Goal: Task Accomplishment & Management: Use online tool/utility

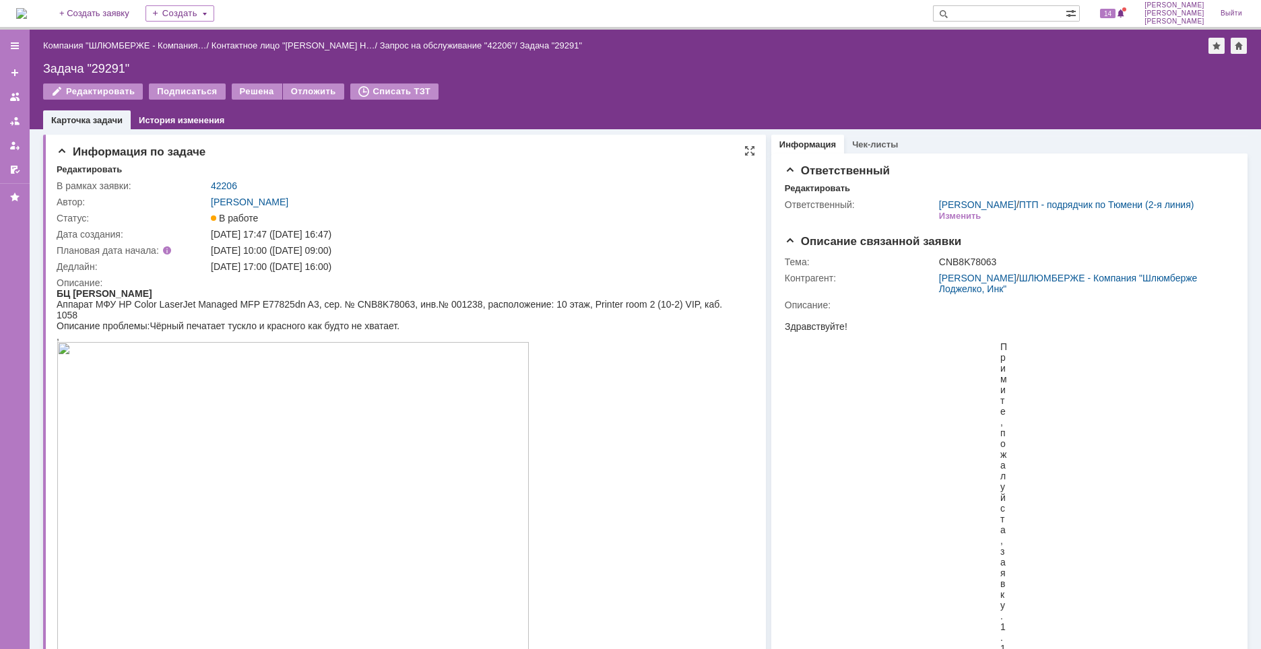
click at [649, 479] on div at bounding box center [399, 520] width 685 height 357
click at [95, 63] on div "Задача "29291"" at bounding box center [645, 68] width 1204 height 13
copy div "29291"
click at [434, 218] on div "В работе" at bounding box center [478, 218] width 534 height 11
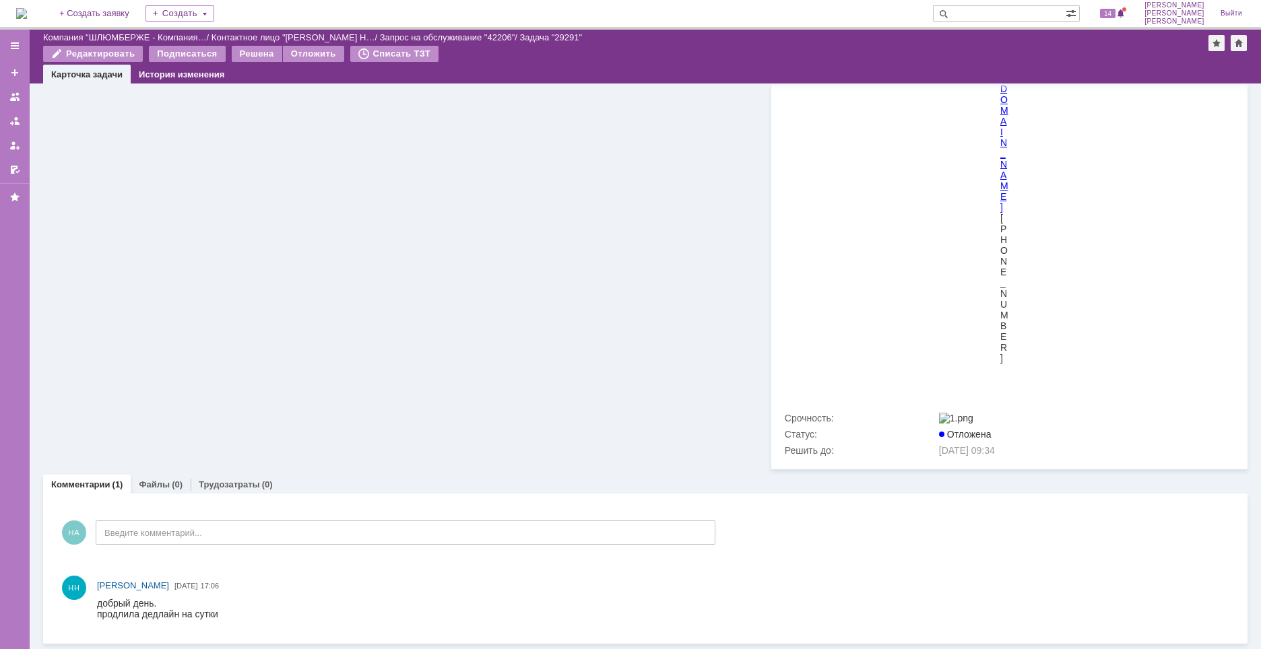
drag, startPoint x: 167, startPoint y: 484, endPoint x: 175, endPoint y: 483, distance: 8.2
click at [168, 484] on div "Файлы (0)" at bounding box center [161, 484] width 44 height 9
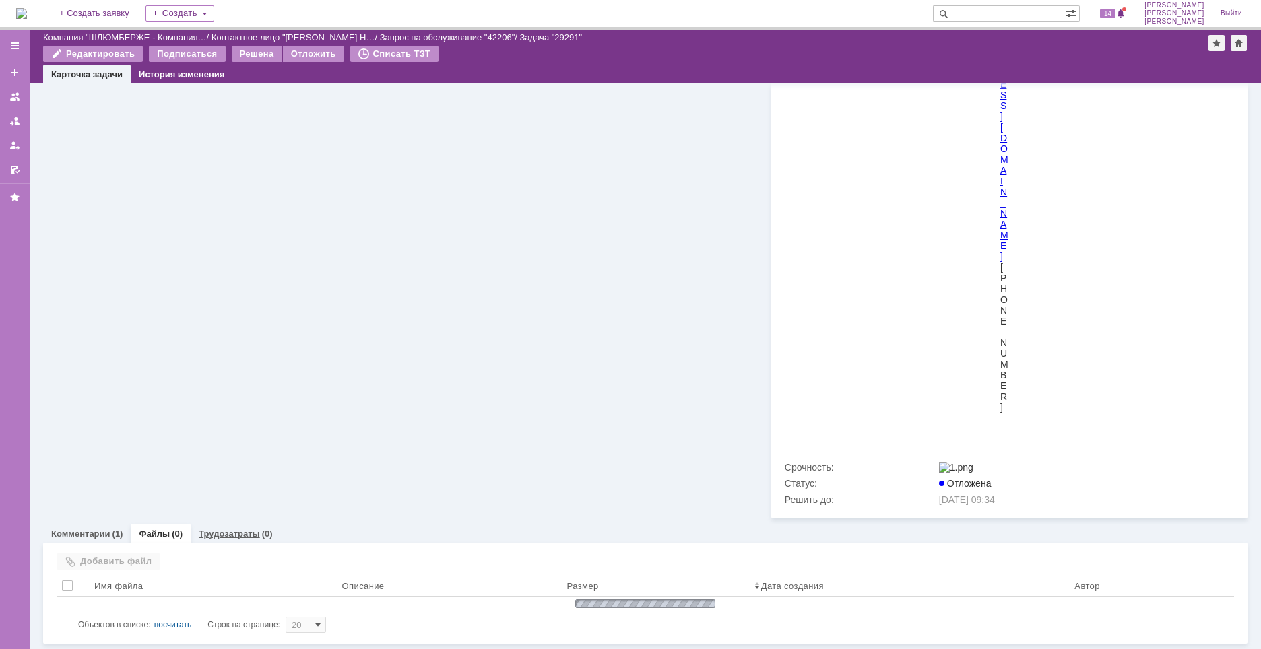
scroll to position [4670, 0]
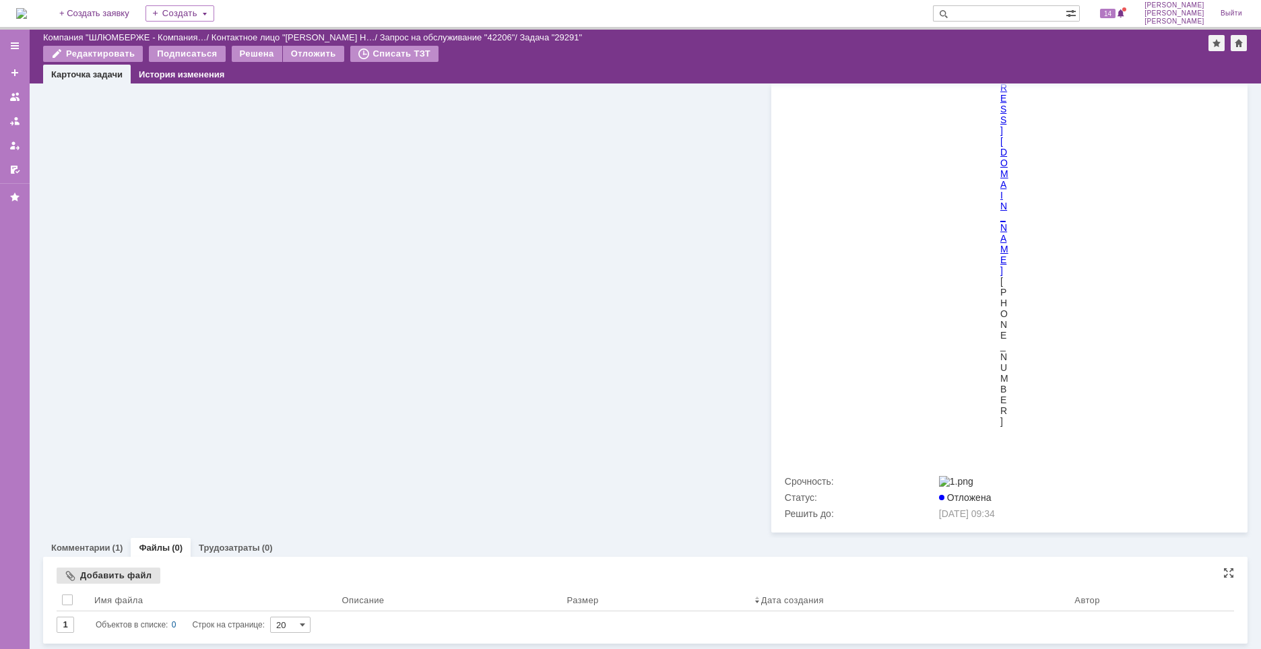
click at [133, 576] on div "Добавить файл" at bounding box center [109, 576] width 104 height 16
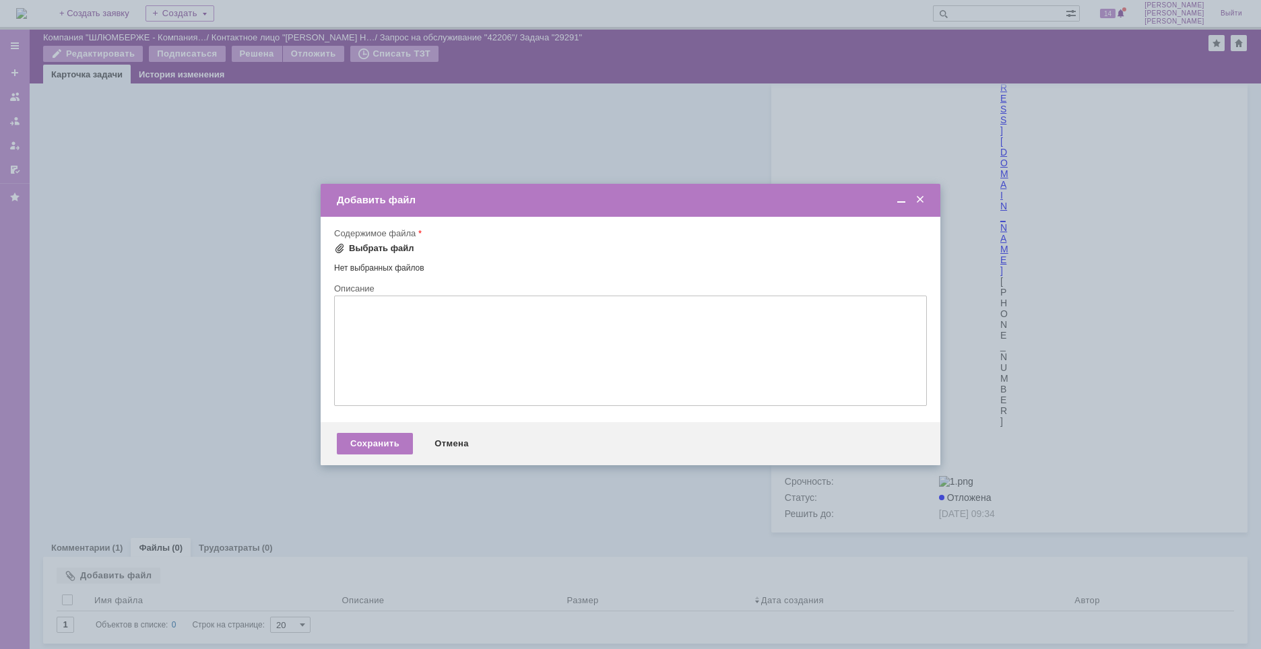
click at [393, 251] on div "Выбрать файл" at bounding box center [381, 248] width 65 height 11
click at [375, 441] on div "Сохранить" at bounding box center [375, 445] width 76 height 22
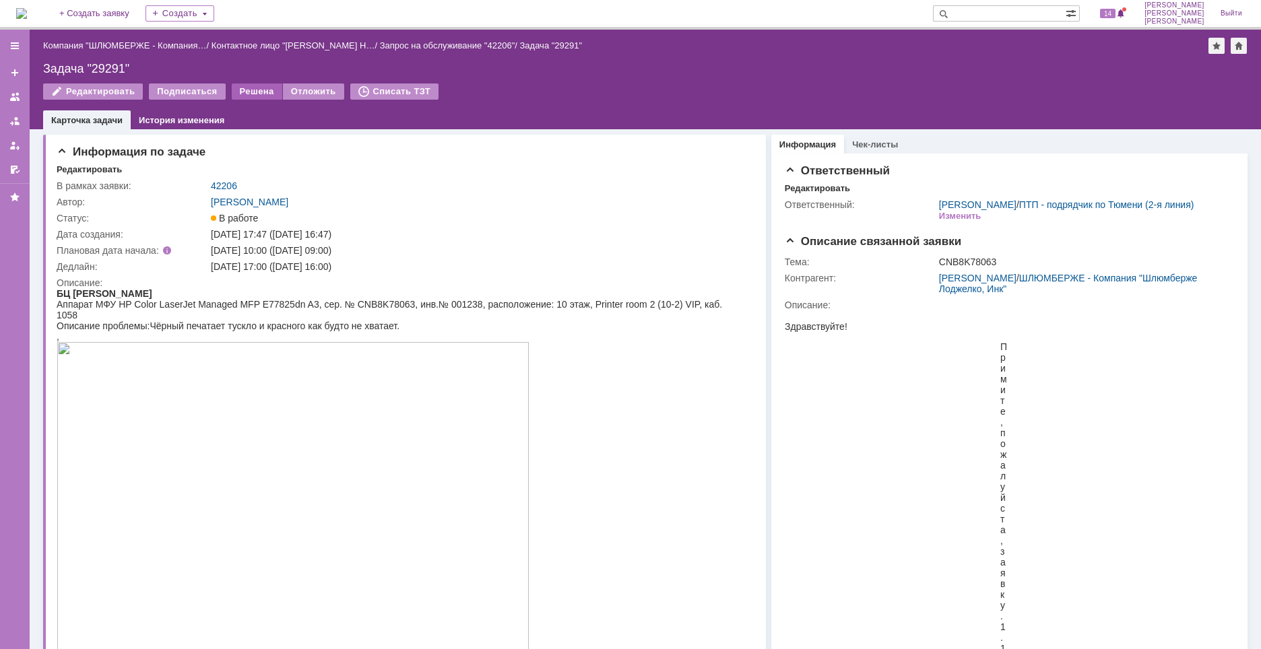
click at [263, 95] on div "Решена" at bounding box center [257, 92] width 51 height 16
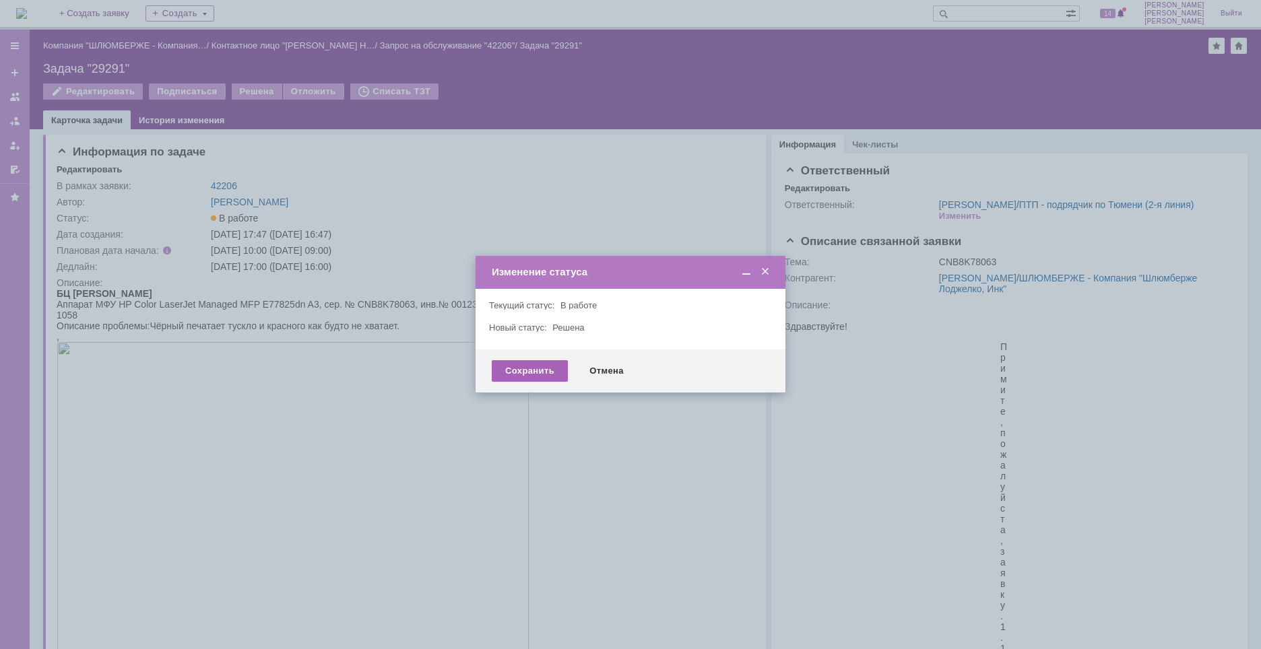
click at [527, 378] on div "Сохранить" at bounding box center [530, 371] width 76 height 22
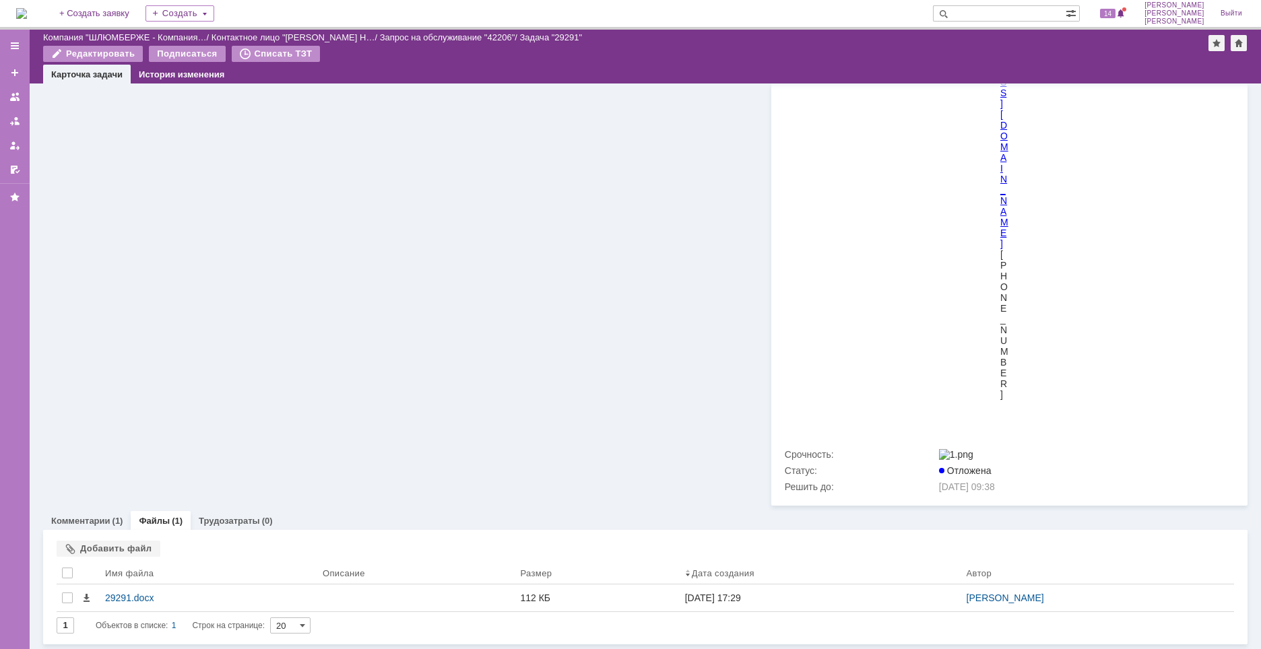
scroll to position [4697, 0]
drag, startPoint x: 94, startPoint y: 518, endPoint x: 187, endPoint y: 522, distance: 93.7
click at [94, 518] on link "Комментарии" at bounding box center [80, 520] width 59 height 10
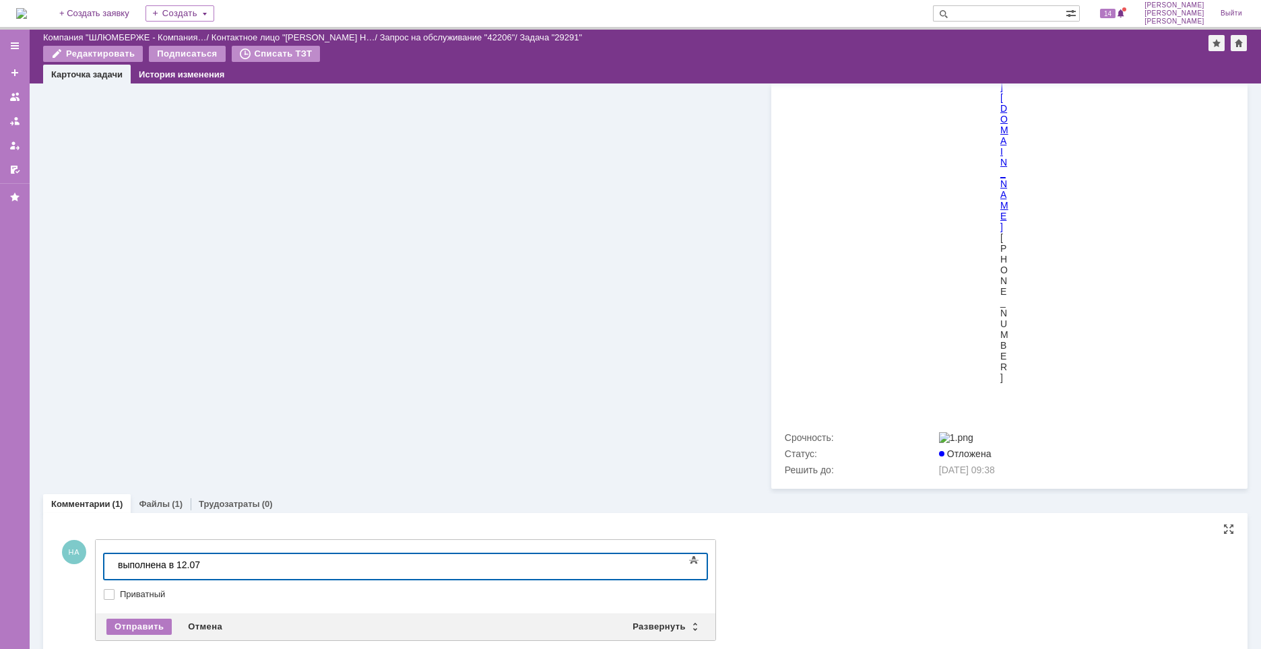
click at [180, 568] on div "выполнена в 12.07" at bounding box center [213, 565] width 191 height 11
drag, startPoint x: 177, startPoint y: 562, endPoint x: 291, endPoint y: 1152, distance: 600.3
click at [177, 562] on div "выполнена в 14.10 в 12.07" at bounding box center [213, 565] width 191 height 11
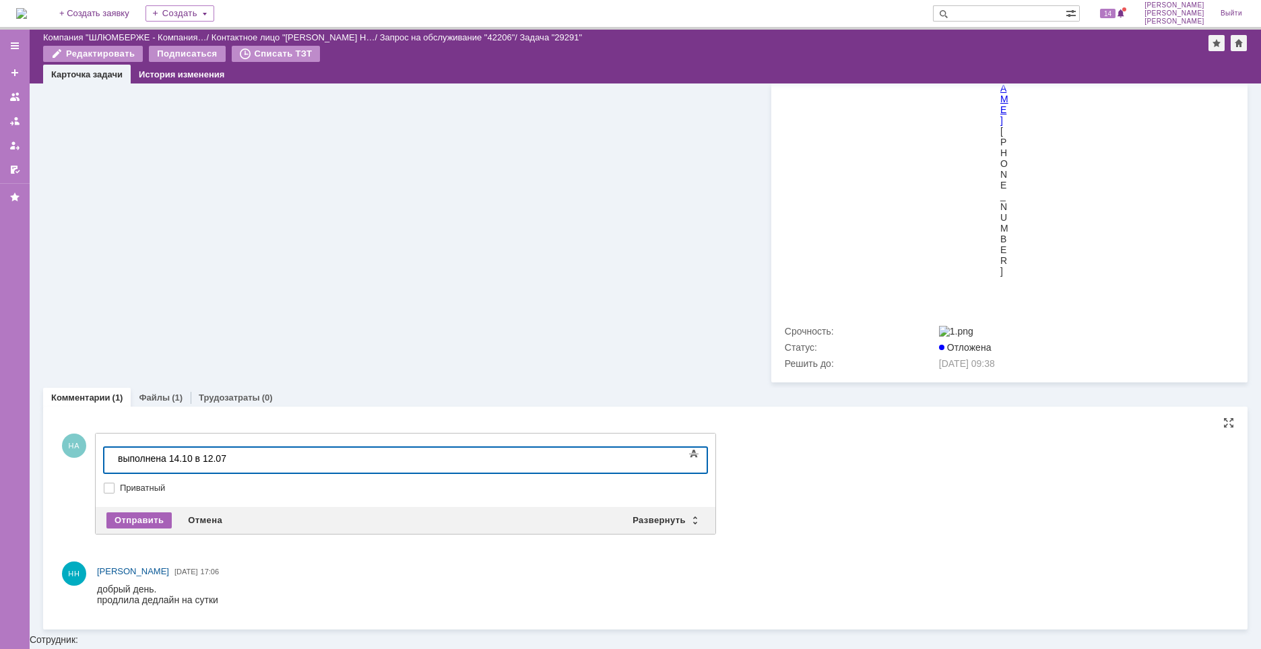
click at [136, 529] on div "Отправить" at bounding box center [138, 521] width 65 height 16
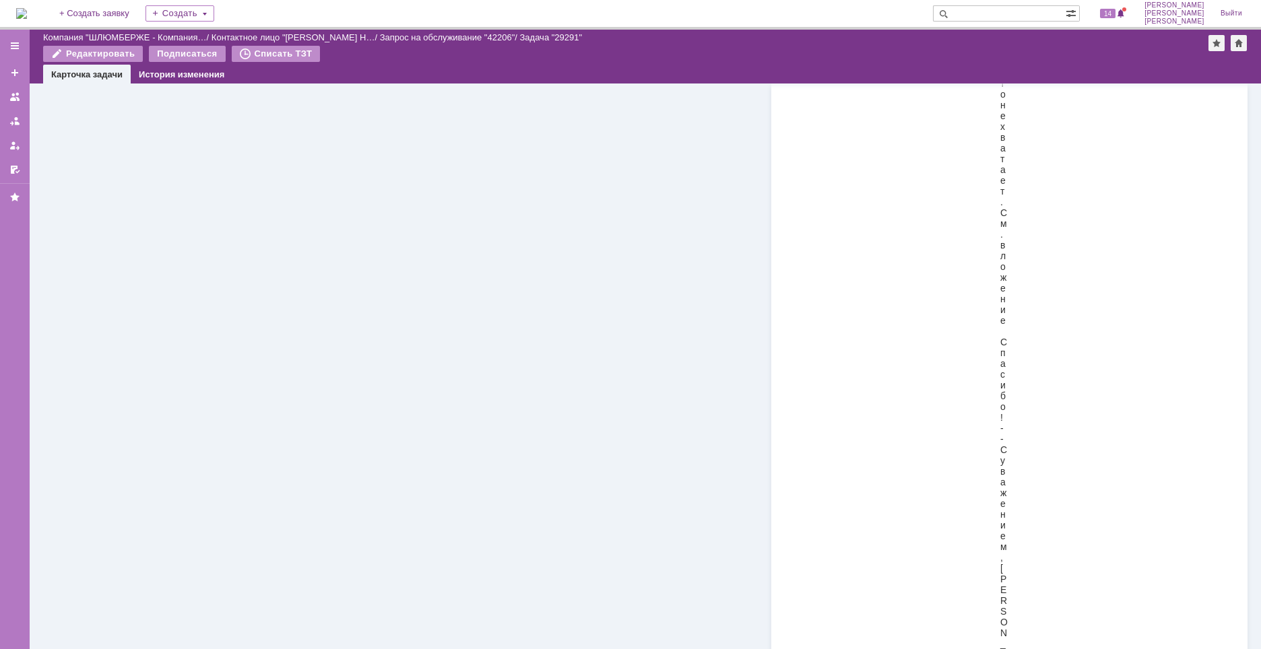
scroll to position [3311, 0]
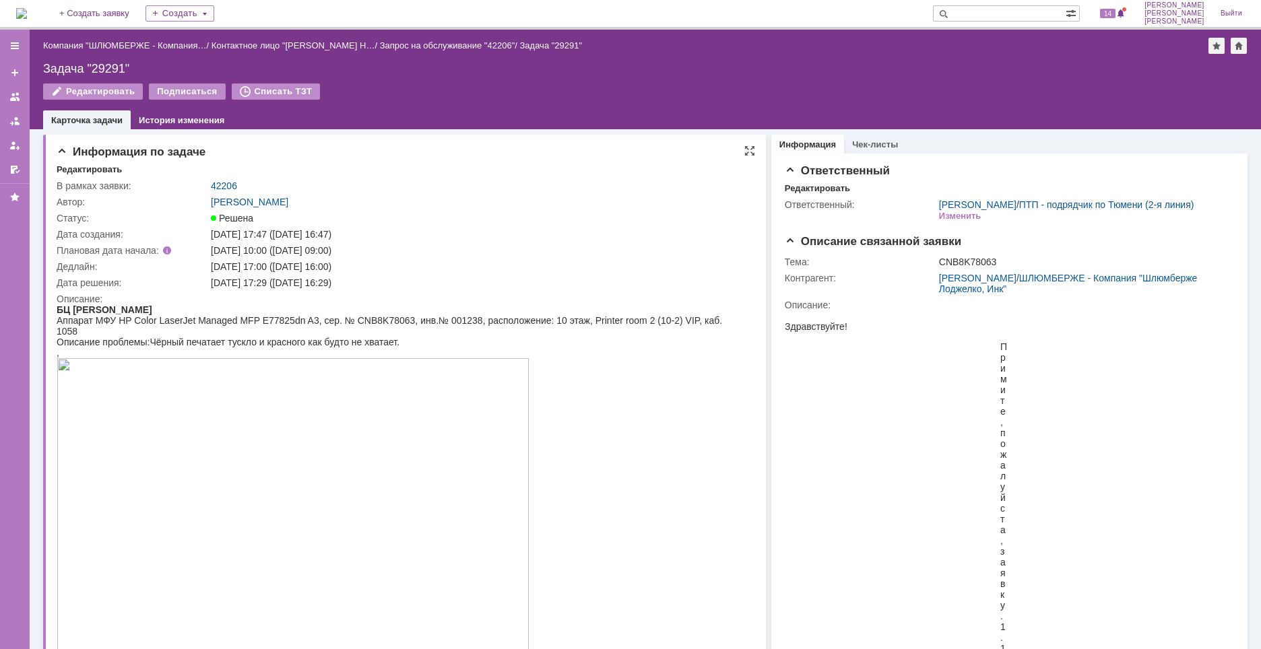
click at [698, 550] on div at bounding box center [399, 536] width 685 height 357
click at [27, 11] on img at bounding box center [21, 13] width 11 height 11
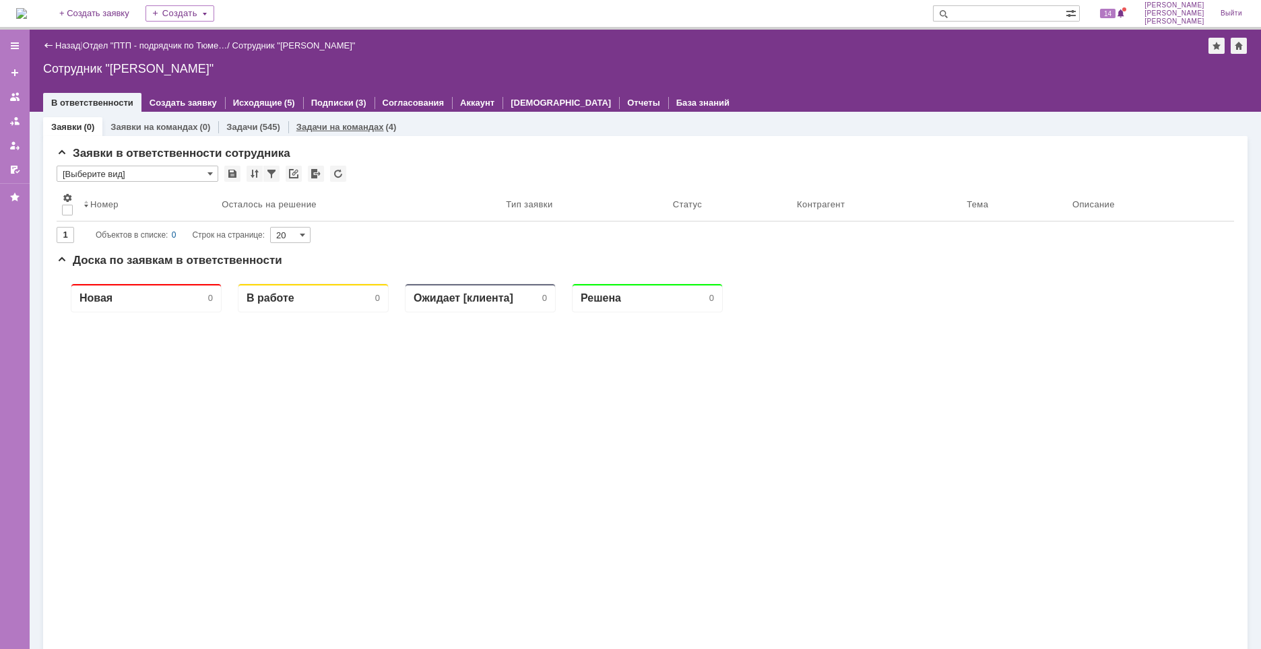
click at [331, 123] on link "Задачи на командах" at bounding box center [340, 127] width 88 height 10
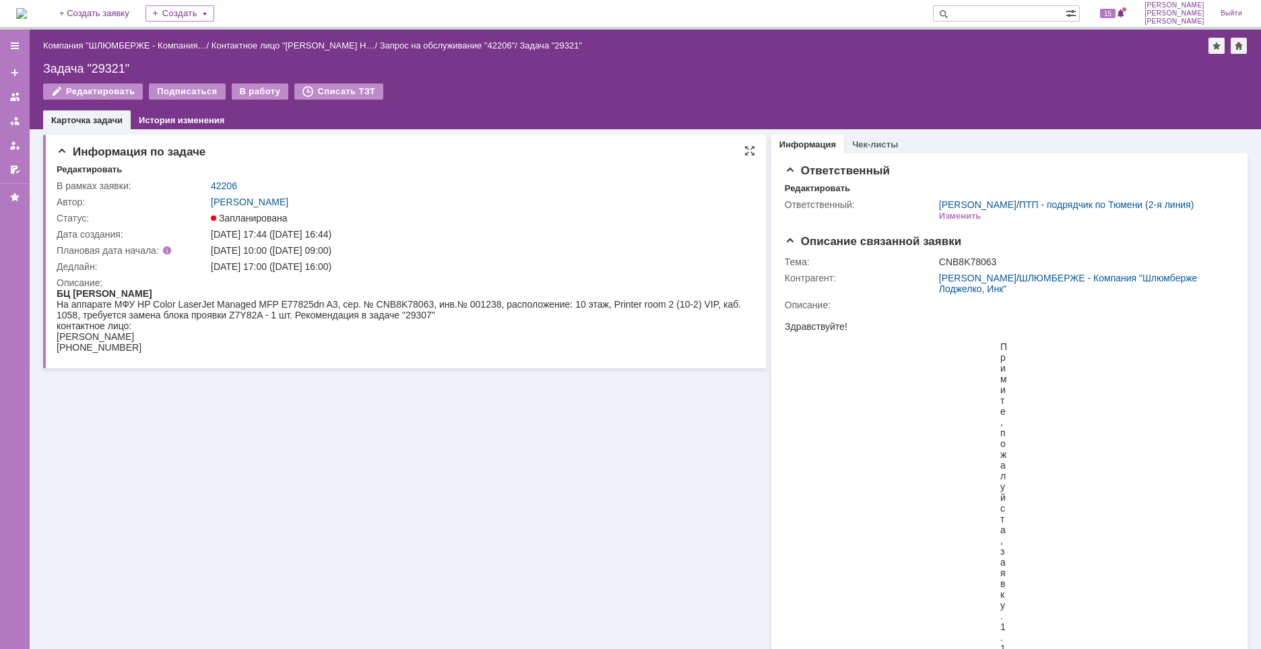
click at [406, 306] on div "На аппарате МФУ HP Color LaserJet Managed MFP E77825dn A3, сер. № CNB8K78063, и…" at bounding box center [402, 310] width 690 height 22
copy div "CNB8K78063"
click at [269, 98] on div "В работу" at bounding box center [260, 92] width 57 height 16
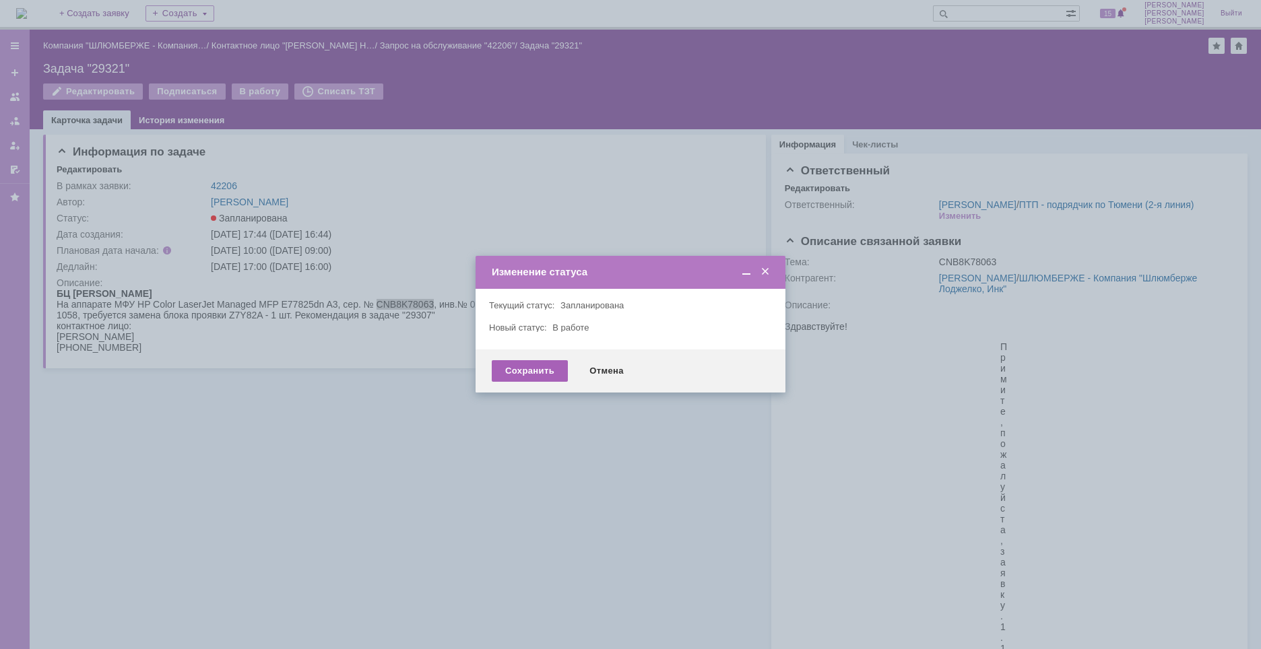
click at [538, 373] on div "Сохранить" at bounding box center [530, 371] width 76 height 22
